Goal: Task Accomplishment & Management: Manage account settings

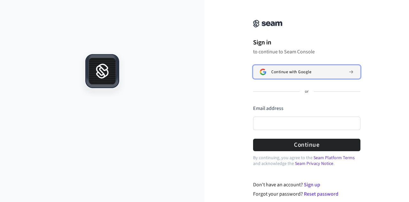
click at [290, 70] on span "Continue with Google" at bounding box center [292, 71] width 40 height 5
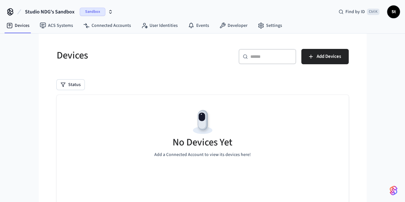
click at [91, 11] on span "Sandbox" at bounding box center [93, 12] width 26 height 8
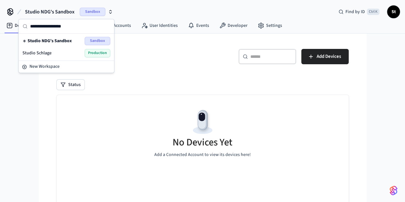
click at [63, 53] on div "Studio Schlage Production" at bounding box center [66, 53] width 88 height 8
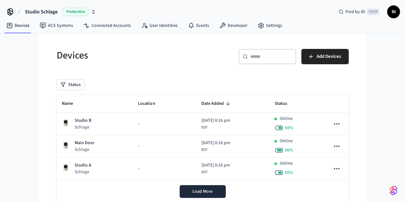
scroll to position [23, 0]
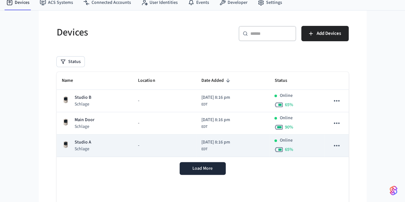
click at [89, 139] on div "Studio A Schlage" at bounding box center [95, 145] width 66 height 13
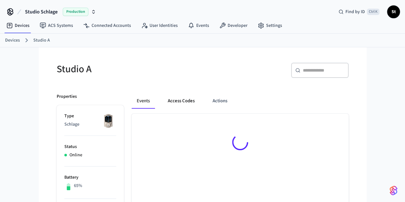
click at [162, 103] on button "Access Codes" at bounding box center [180, 100] width 37 height 15
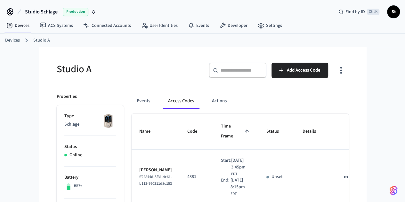
click at [13, 41] on link "Devices" at bounding box center [12, 40] width 15 height 7
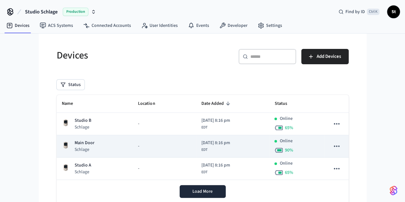
click at [75, 146] on p "Main Door" at bounding box center [85, 143] width 20 height 7
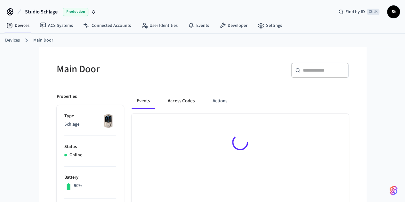
click at [168, 101] on button "Access Codes" at bounding box center [180, 100] width 37 height 15
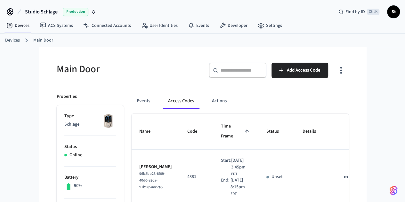
click at [11, 39] on link "Devices" at bounding box center [12, 40] width 15 height 7
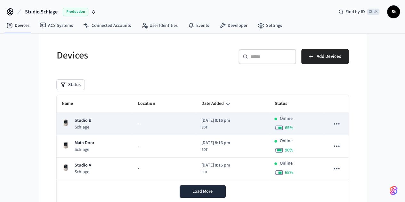
click at [62, 122] on div "Studio B Schlage" at bounding box center [95, 123] width 66 height 13
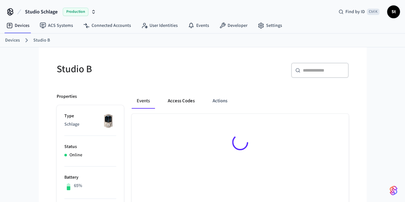
click at [168, 102] on button "Access Codes" at bounding box center [180, 100] width 37 height 15
